Goal: Navigation & Orientation: Find specific page/section

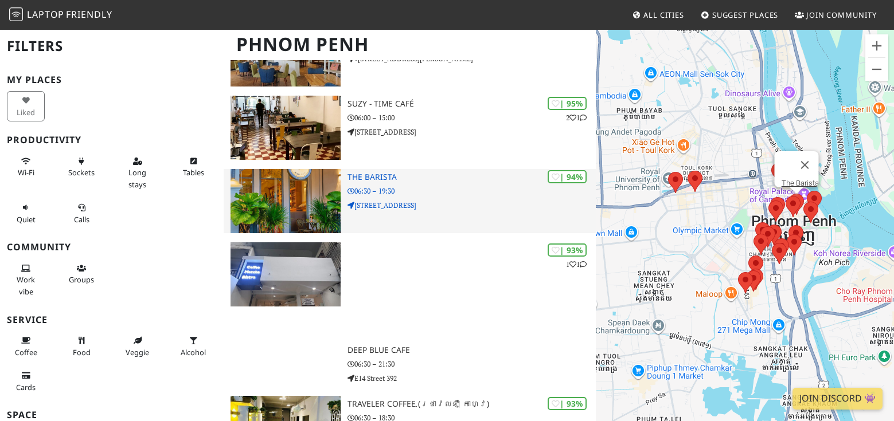
scroll to position [153, 0]
click at [270, 197] on img at bounding box center [285, 201] width 111 height 64
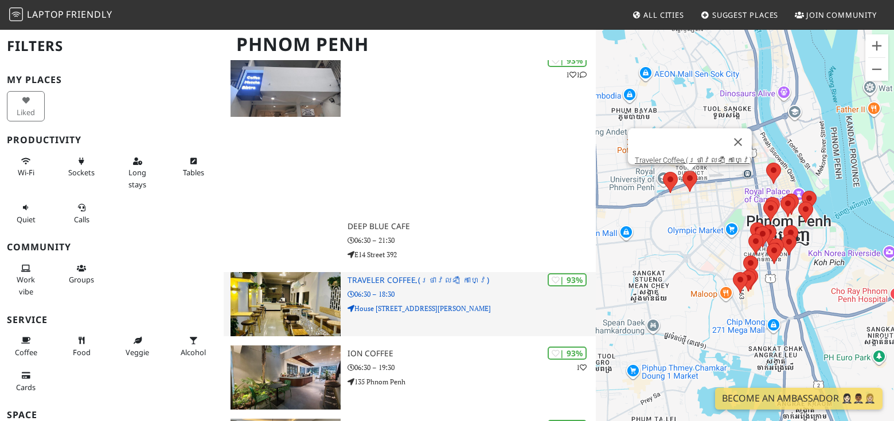
scroll to position [300, 0]
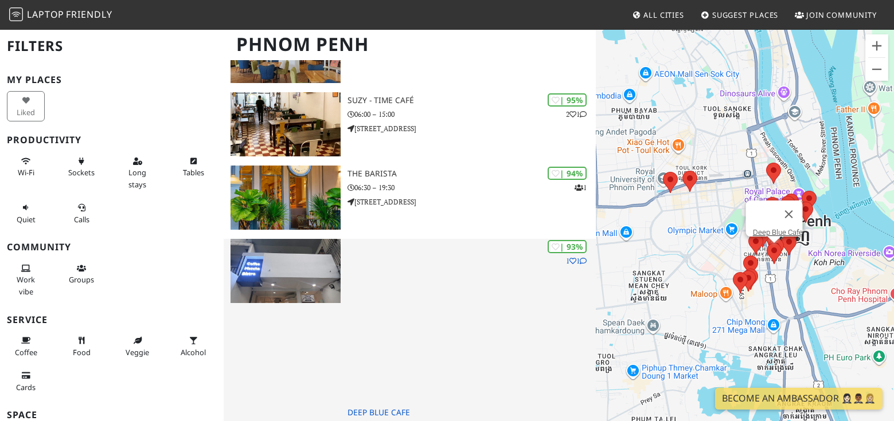
click at [362, 240] on div "| 93% 1 1 Deep Blue Cafe 06:30 – 21:30 E14 Street 392" at bounding box center [471, 344] width 248 height 210
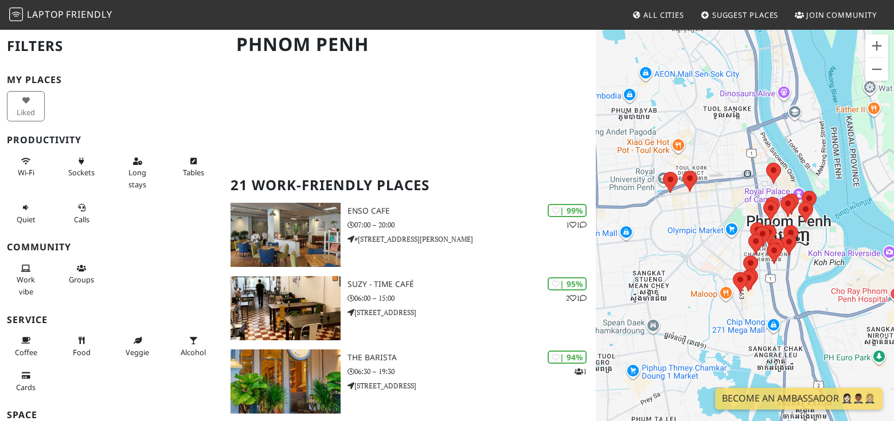
scroll to position [0, 0]
